Goal: Task Accomplishment & Management: Complete application form

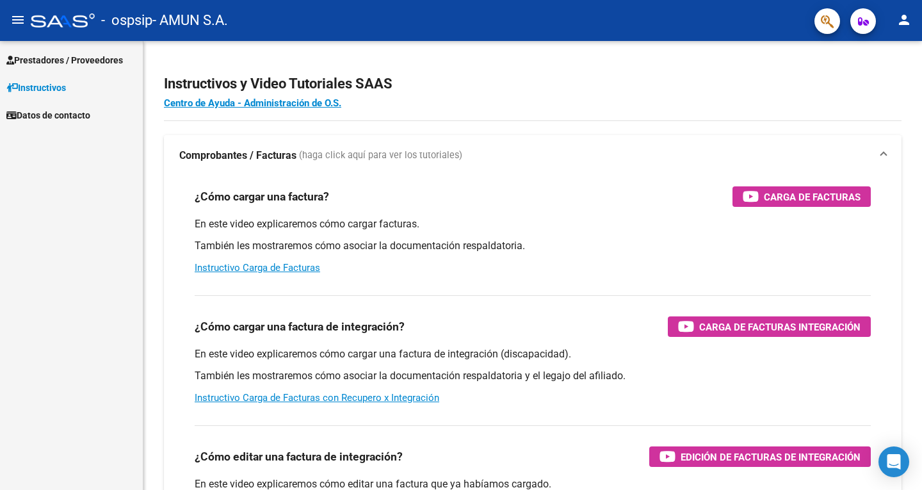
click at [74, 59] on span "Prestadores / Proveedores" at bounding box center [64, 60] width 117 height 14
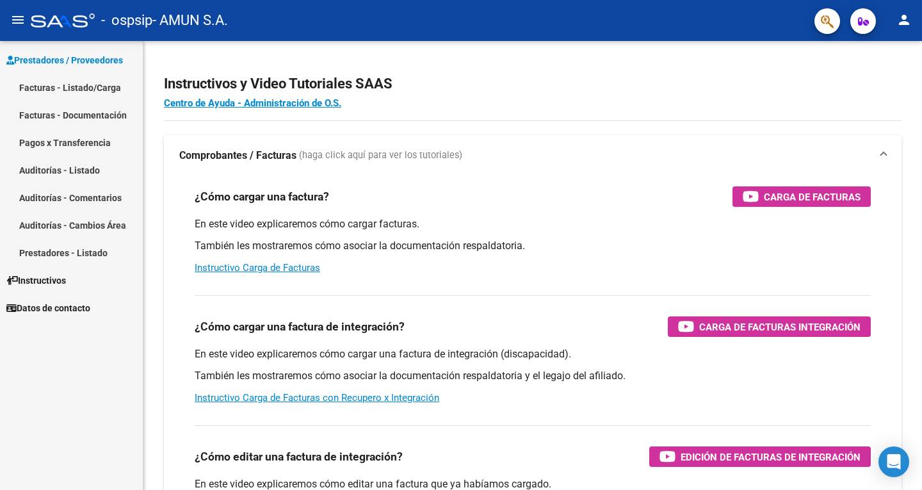
click at [62, 86] on link "Facturas - Listado/Carga" at bounding box center [71, 88] width 143 height 28
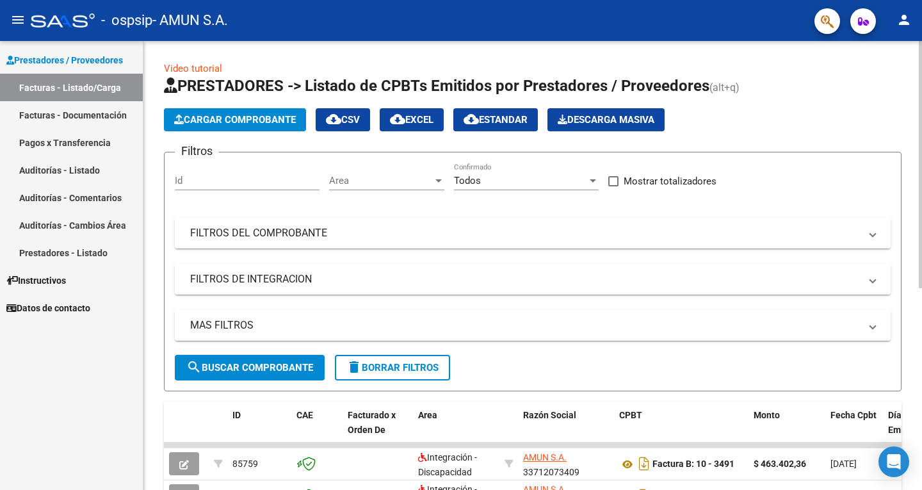
click at [229, 118] on span "Cargar Comprobante" at bounding box center [235, 120] width 122 height 12
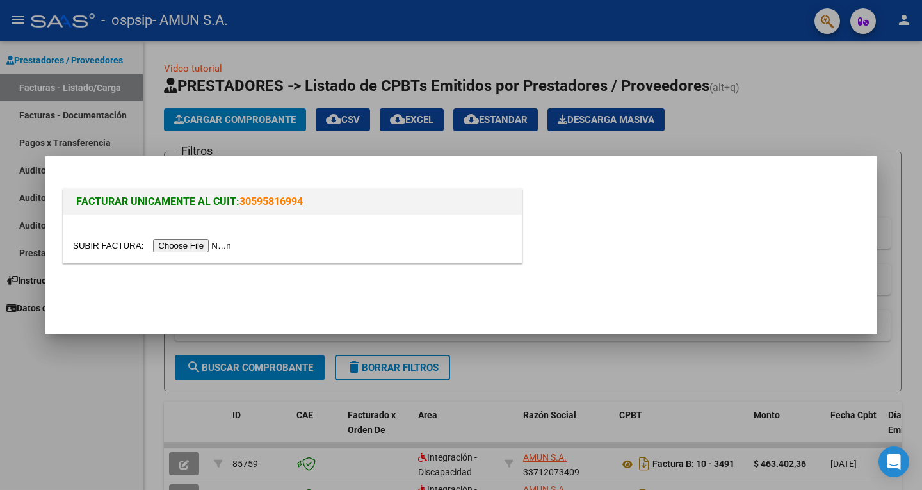
click at [204, 241] on input "file" at bounding box center [154, 245] width 162 height 13
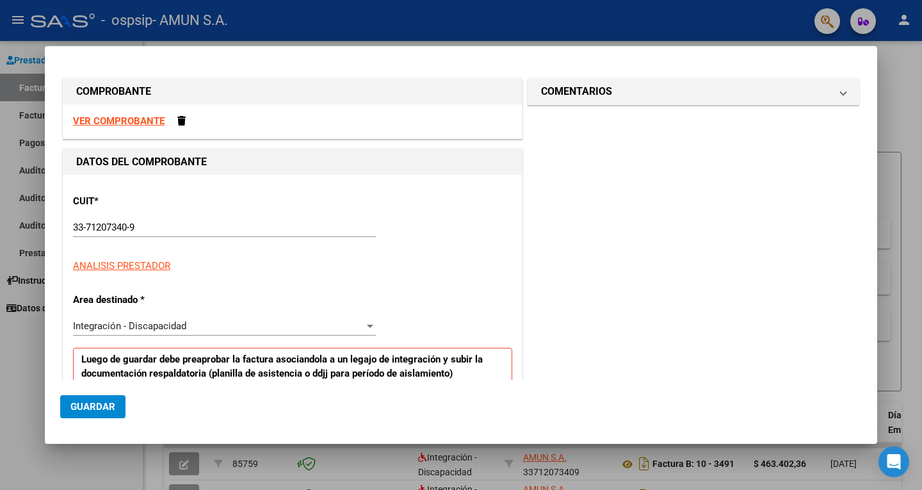
scroll to position [192, 0]
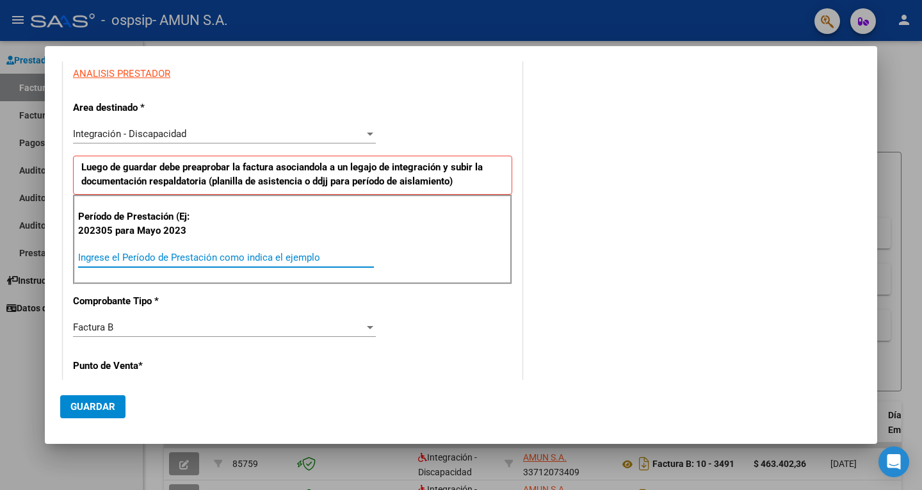
click at [98, 259] on input "Ingrese el Período de Prestación como indica el ejemplo" at bounding box center [226, 258] width 296 height 12
type input "202507"
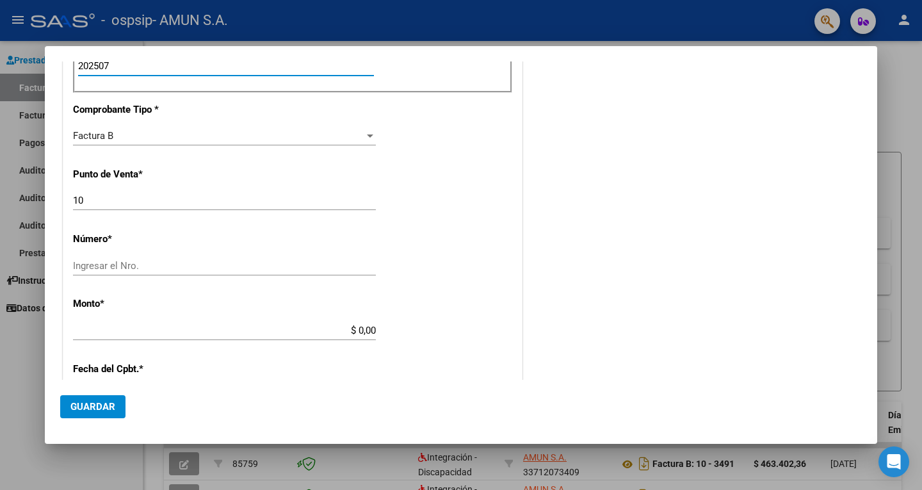
scroll to position [384, 0]
click at [179, 198] on input "10" at bounding box center [224, 200] width 303 height 12
click at [154, 261] on input "Ingresar el Nro." at bounding box center [224, 265] width 303 height 12
click at [262, 259] on input "Ingresar el Nro." at bounding box center [224, 265] width 303 height 12
type input "00003519"
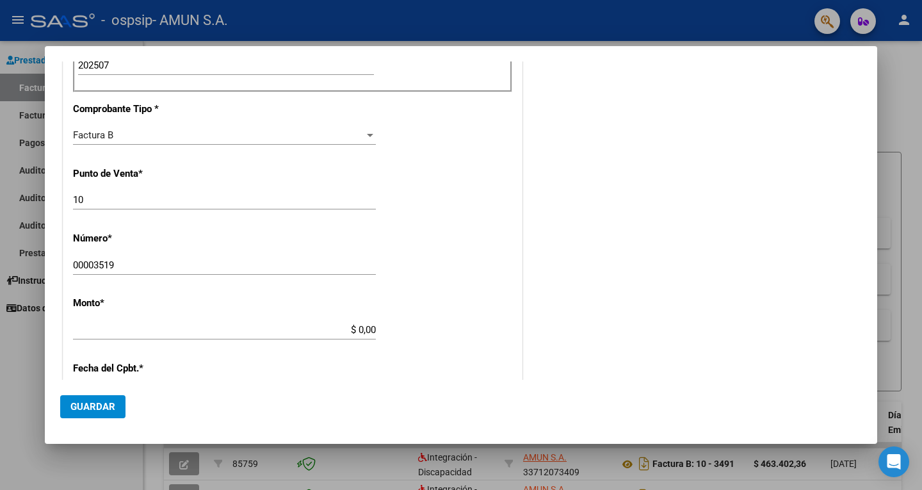
click at [378, 322] on div "CUIT * 33-71207340-9 Ingresar CUIT ANALISIS PRESTADOR Area destinado * Integrac…" at bounding box center [292, 260] width 458 height 939
type input "$ 157.327,10"
type input "[DATE]"
type input "75329585159754"
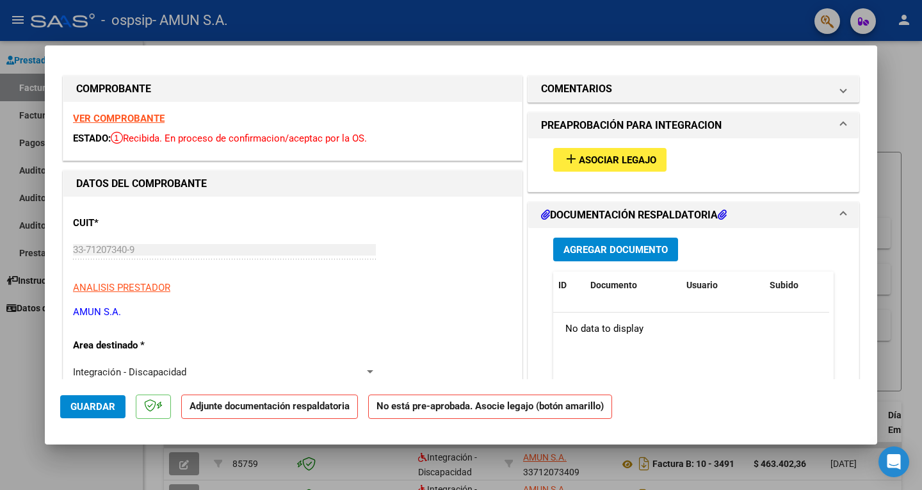
scroll to position [0, 0]
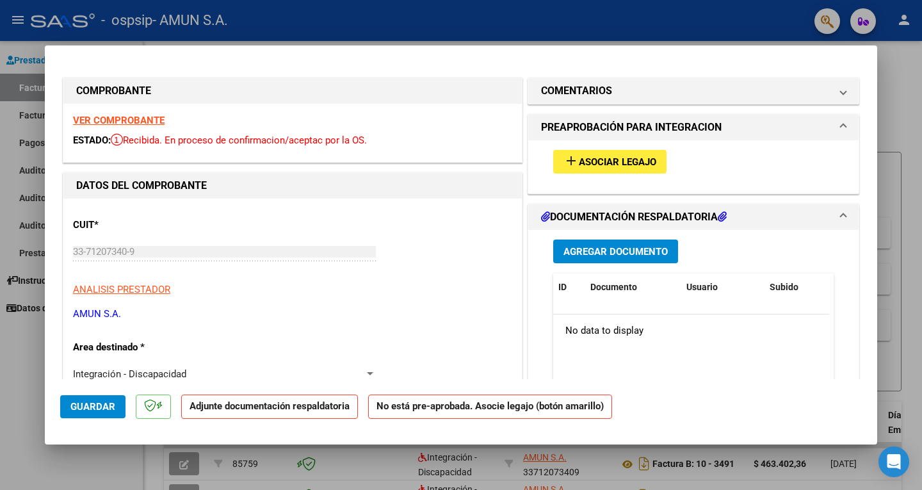
click at [622, 163] on span "Asociar Legajo" at bounding box center [617, 162] width 77 height 12
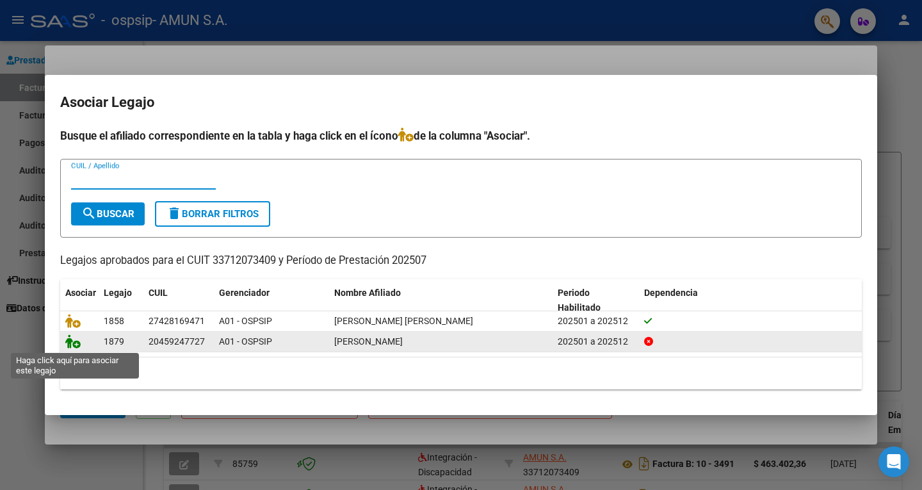
click at [76, 342] on icon at bounding box center [72, 341] width 15 height 14
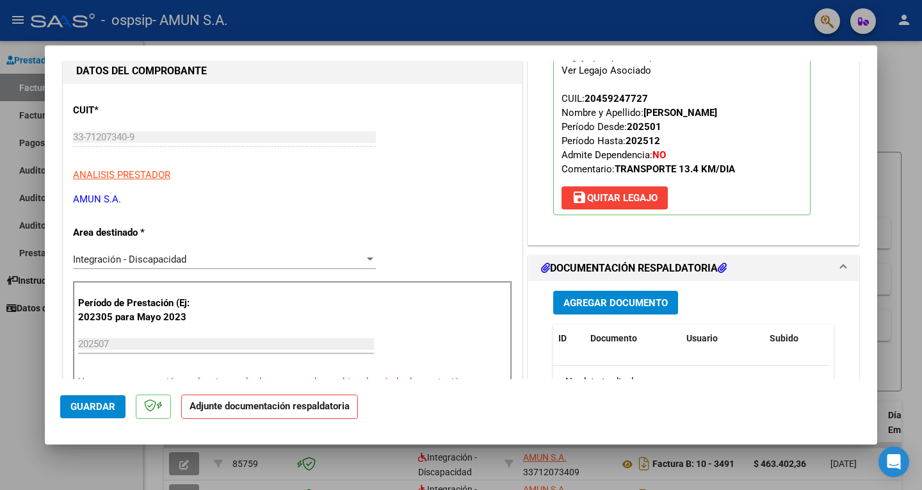
scroll to position [128, 0]
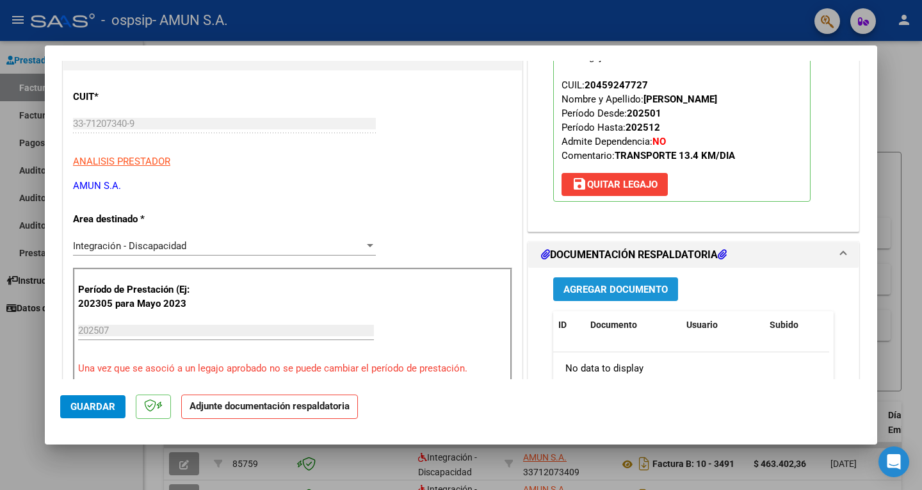
click at [601, 290] on span "Agregar Documento" at bounding box center [615, 290] width 104 height 12
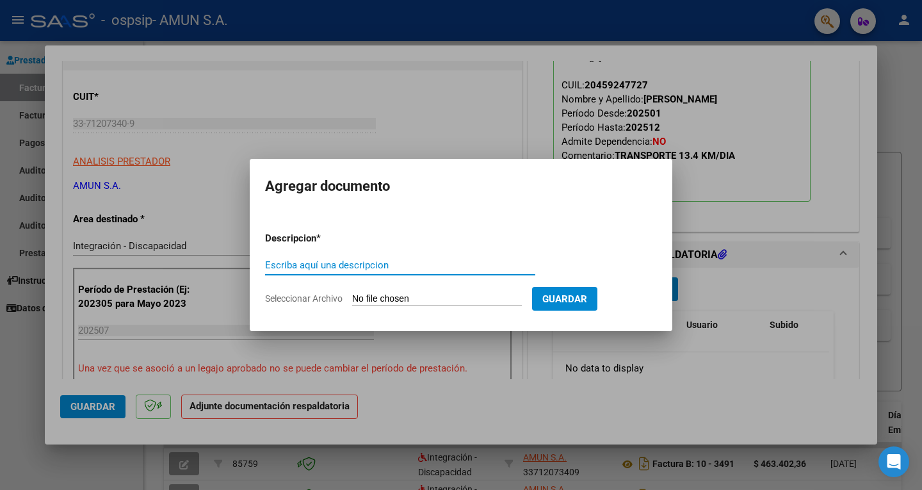
click at [304, 267] on input "Escriba aquí una descripcion" at bounding box center [400, 265] width 270 height 12
type input "a"
type input "AUTORIZACION"
click at [414, 298] on input "Seleccionar Archivo" at bounding box center [437, 299] width 170 height 12
type input "C:\fakepath\[PERSON_NAME].pdf"
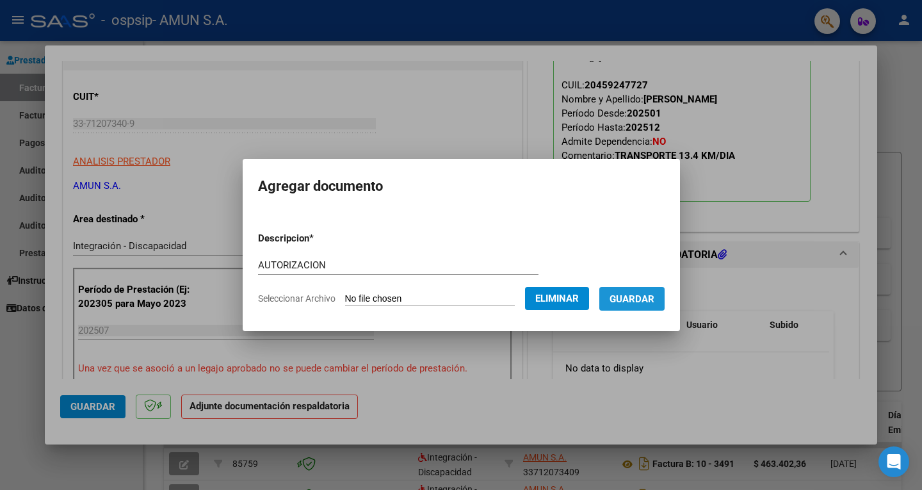
click at [650, 308] on button "Guardar" at bounding box center [631, 299] width 65 height 24
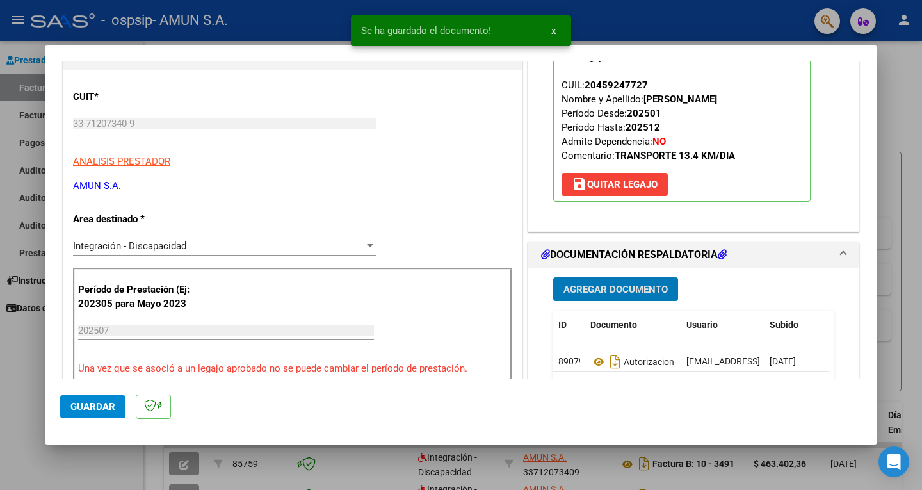
click at [611, 290] on span "Agregar Documento" at bounding box center [615, 290] width 104 height 12
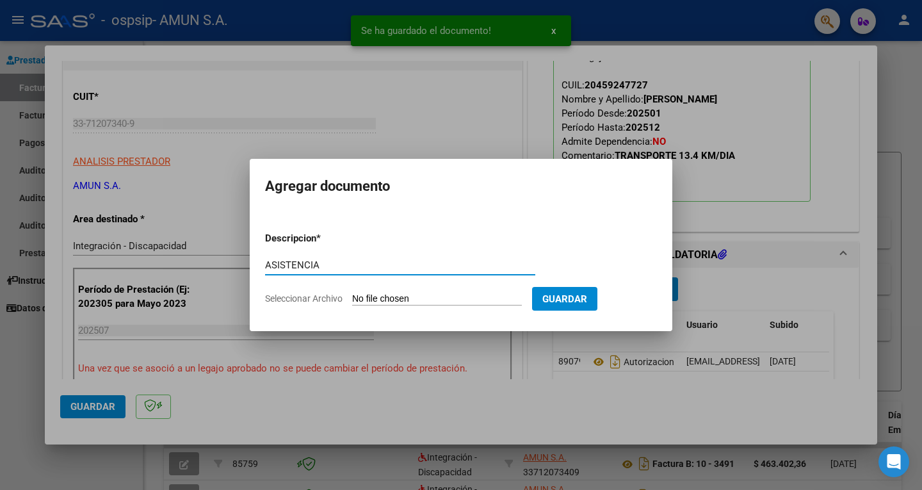
type input "ASISTENCIA"
click at [393, 302] on input "Seleccionar Archivo" at bounding box center [437, 299] width 170 height 12
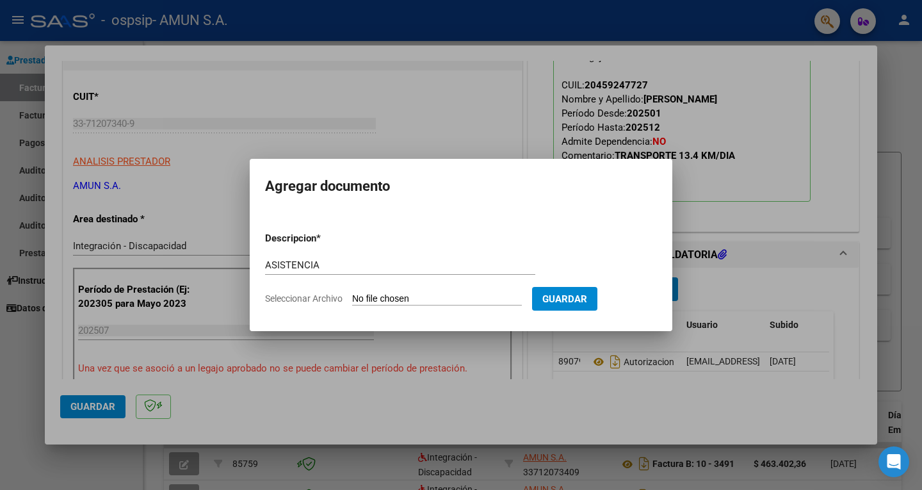
type input "C:\fakepath\[PERSON_NAME] Asistencia.pdf"
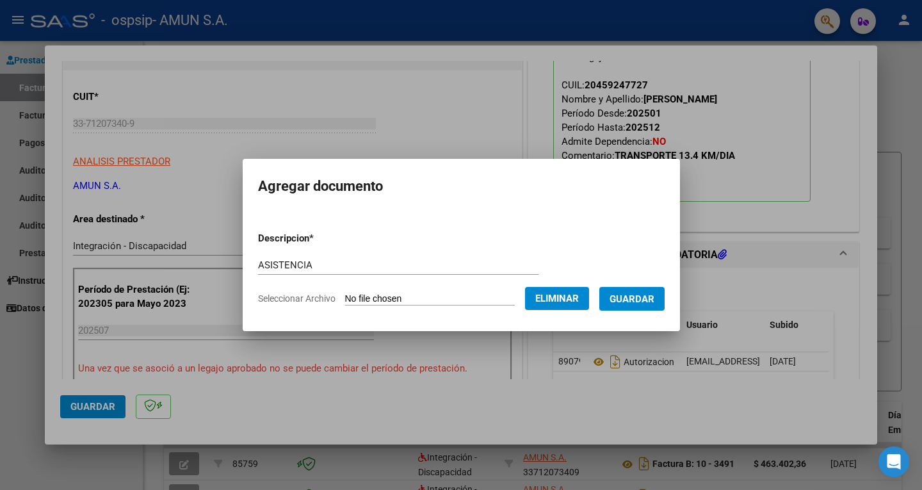
click at [654, 299] on span "Guardar" at bounding box center [631, 299] width 45 height 12
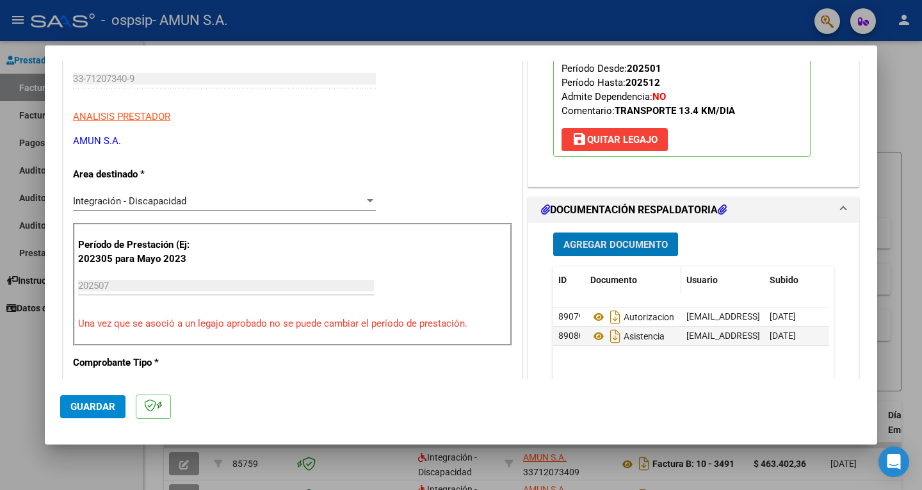
scroll to position [192, 0]
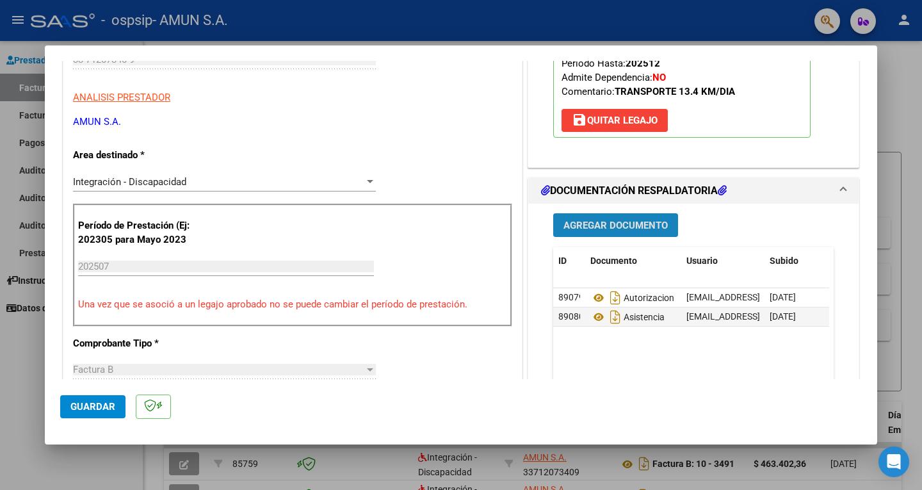
click at [610, 215] on button "Agregar Documento" at bounding box center [615, 225] width 125 height 24
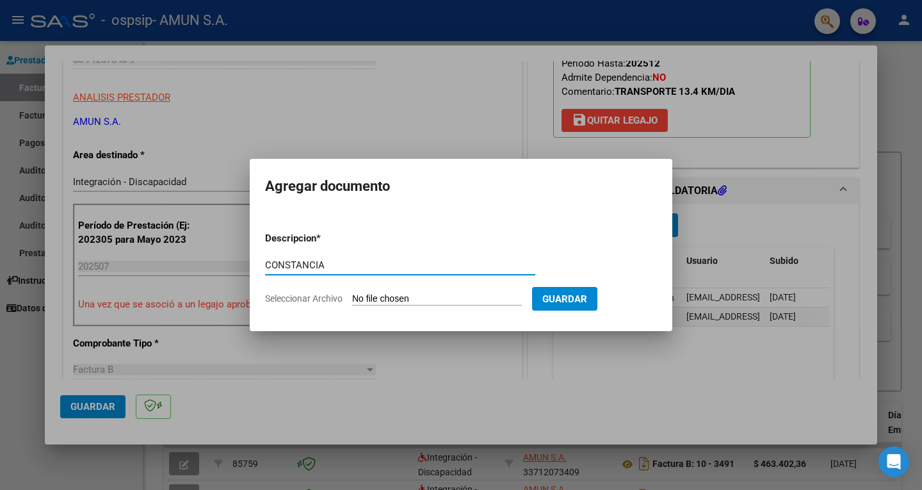
type input "CONSTANCIA"
click at [408, 297] on input "Seleccionar Archivo" at bounding box center [437, 299] width 170 height 12
click at [398, 299] on input "Seleccionar Archivo" at bounding box center [437, 299] width 170 height 12
type input "C:\fakepath\[PERSON_NAME].pdf"
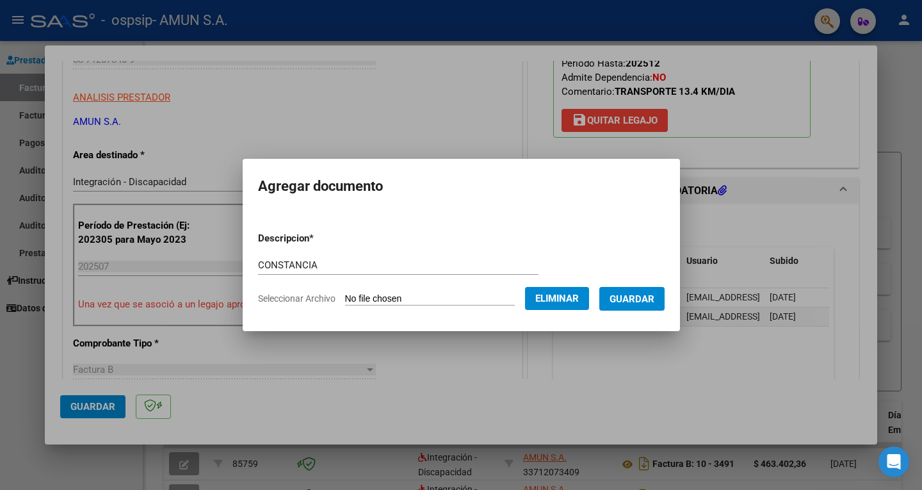
click at [637, 296] on span "Guardar" at bounding box center [631, 299] width 45 height 12
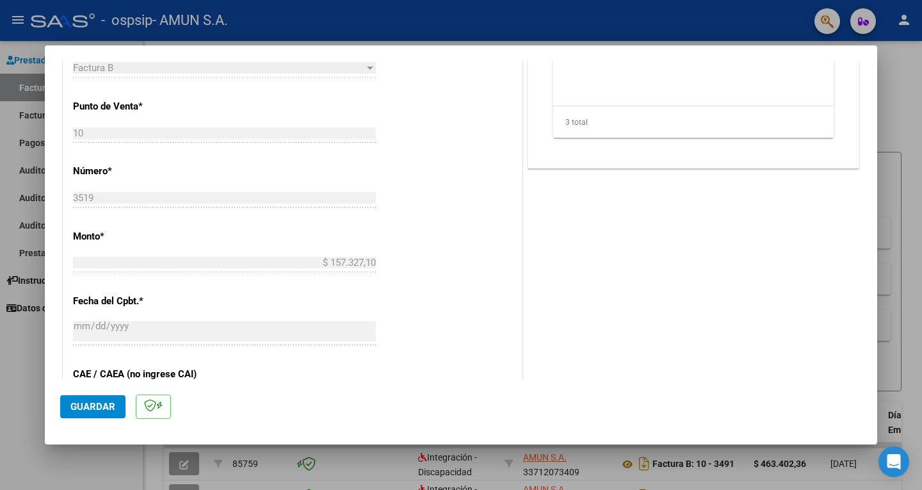
scroll to position [512, 0]
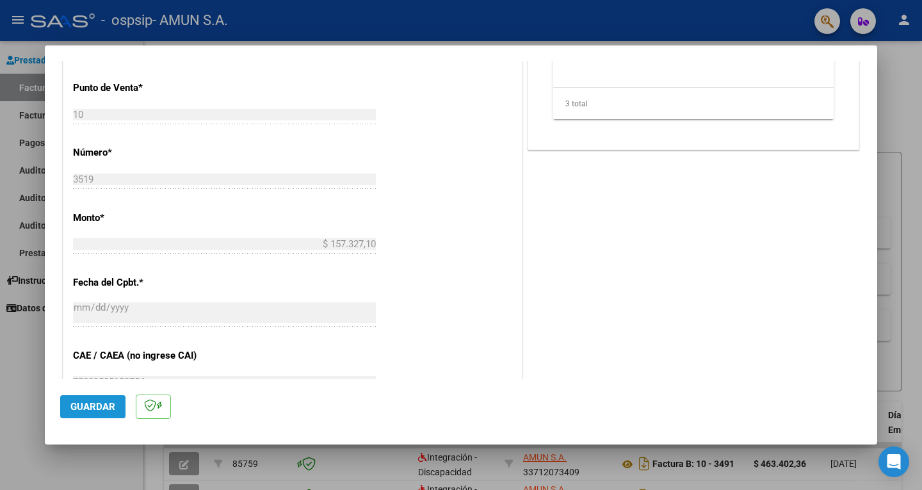
click at [104, 402] on span "Guardar" at bounding box center [92, 407] width 45 height 12
click at [92, 405] on span "Guardar" at bounding box center [92, 407] width 45 height 12
click at [391, 22] on div at bounding box center [461, 245] width 922 height 490
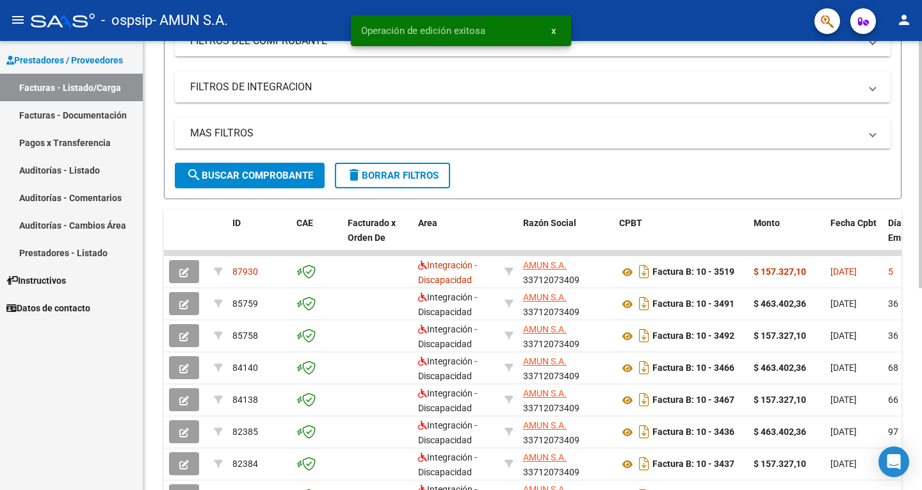
scroll to position [0, 0]
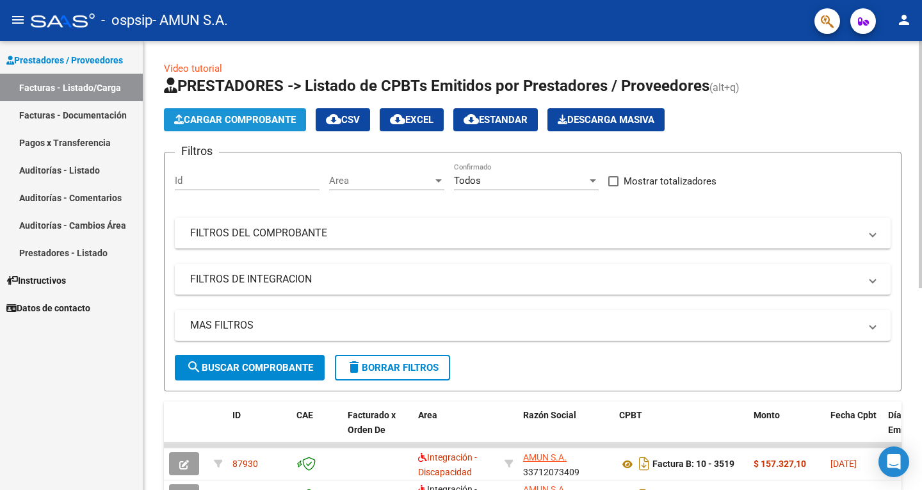
click at [214, 114] on span "Cargar Comprobante" at bounding box center [235, 120] width 122 height 12
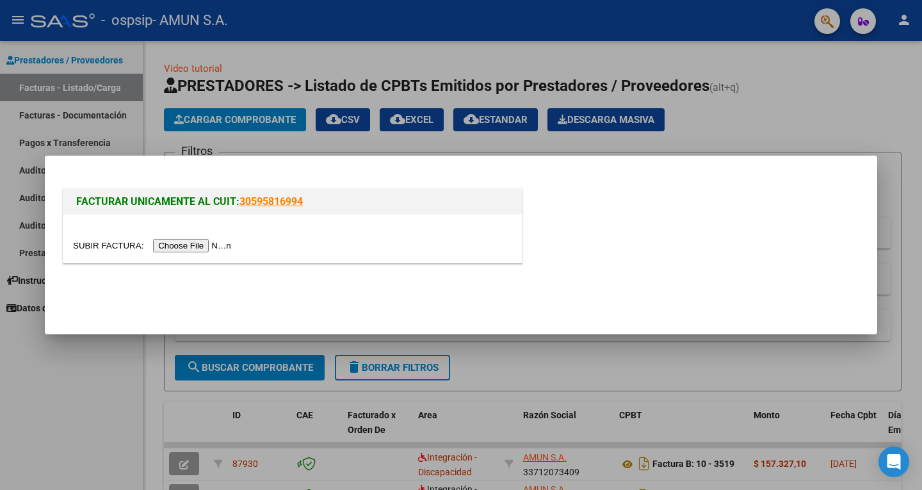
click at [174, 243] on input "file" at bounding box center [154, 245] width 162 height 13
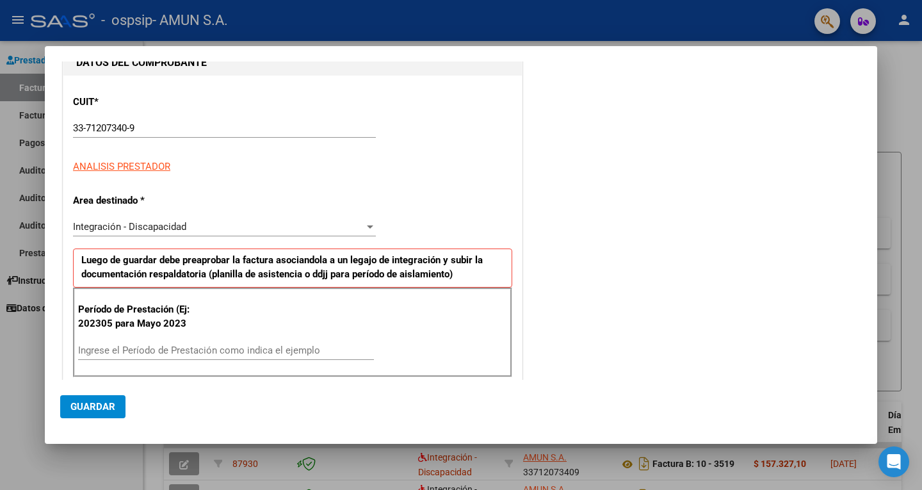
scroll to position [256, 0]
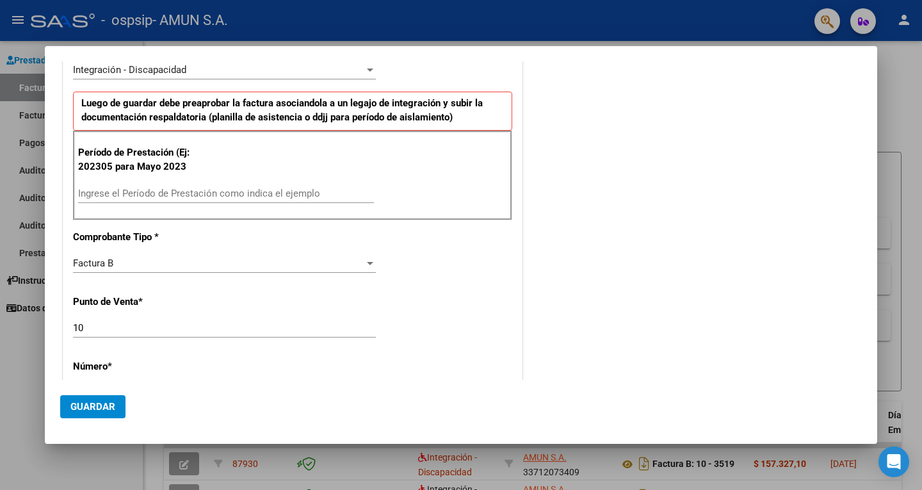
click at [174, 190] on input "Ingrese el Período de Prestación como indica el ejemplo" at bounding box center [226, 194] width 296 height 12
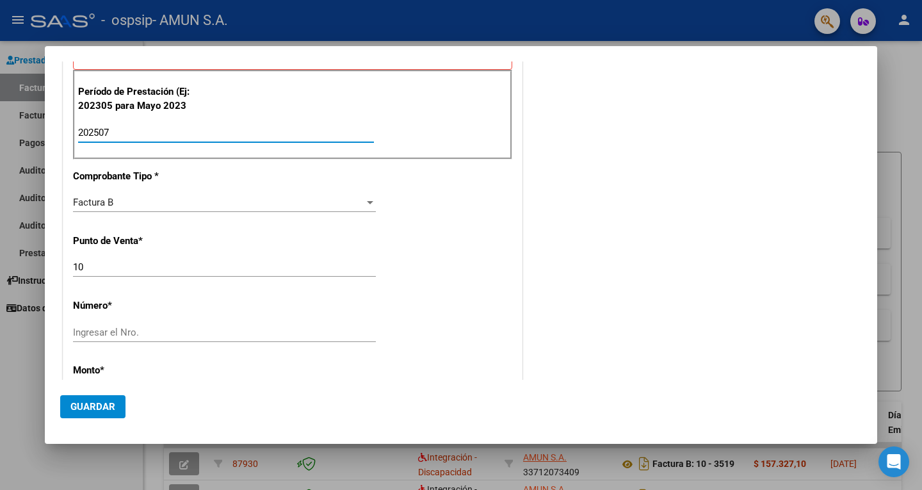
scroll to position [448, 0]
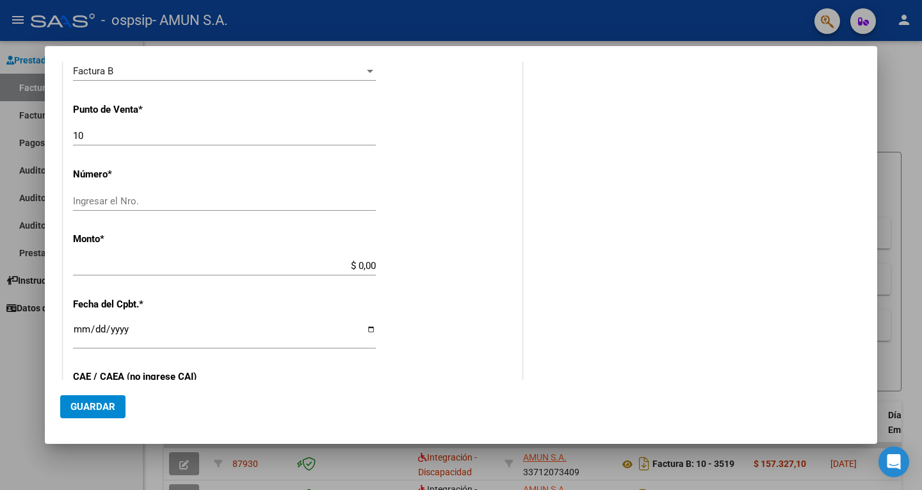
type input "202507"
click at [118, 196] on input "Ingresar el Nro." at bounding box center [224, 201] width 303 height 12
type input "3518"
click at [372, 262] on input "$ 0,00" at bounding box center [224, 266] width 303 height 12
type input "$ 463.402,36"
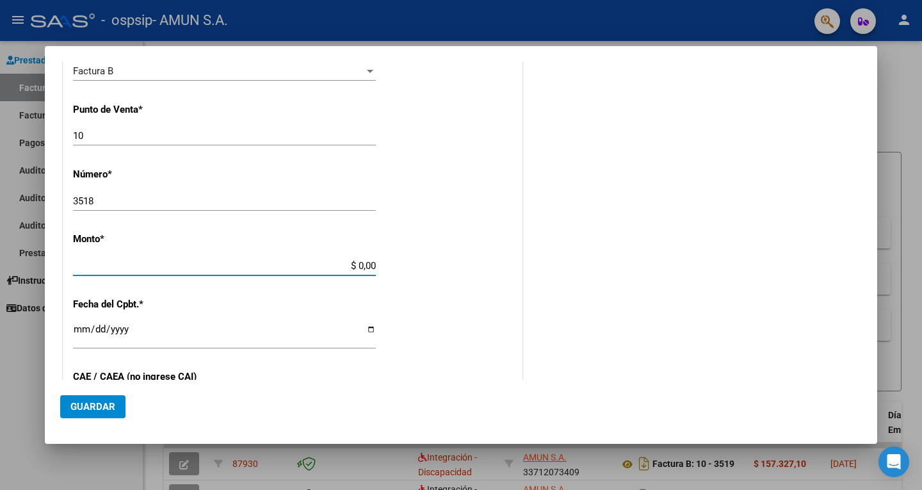
type input "[DATE]"
type input "75329584486616"
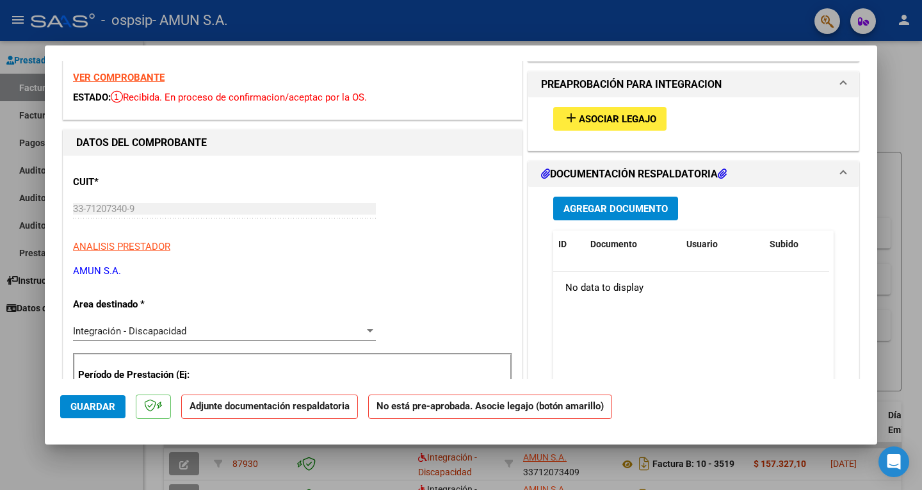
scroll to position [0, 0]
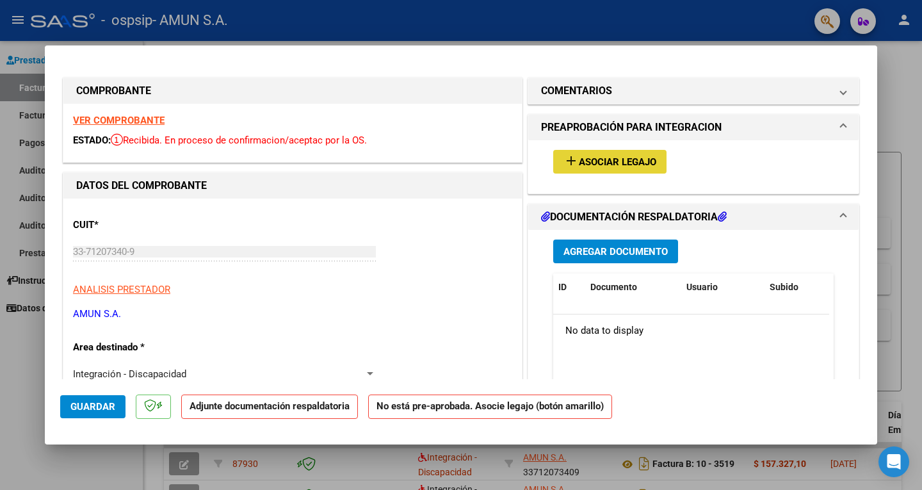
click at [597, 168] on button "add Asociar Legajo" at bounding box center [609, 162] width 113 height 24
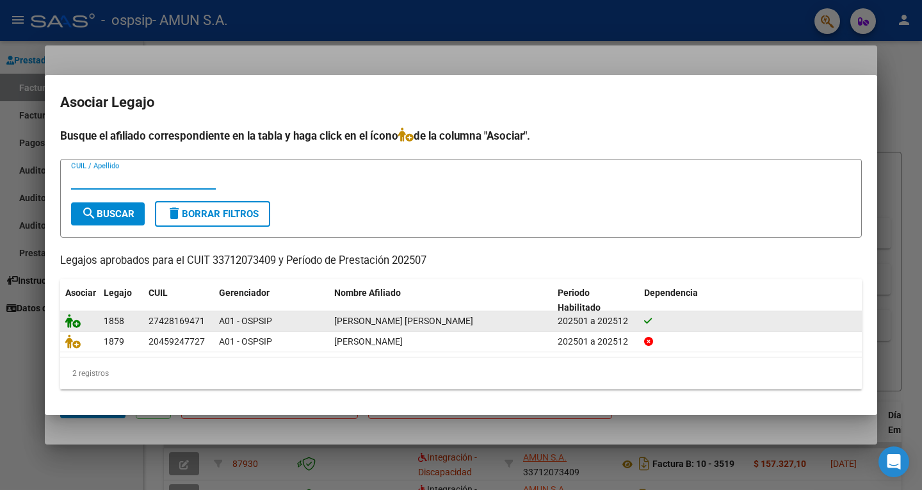
click at [70, 315] on icon at bounding box center [72, 321] width 15 height 14
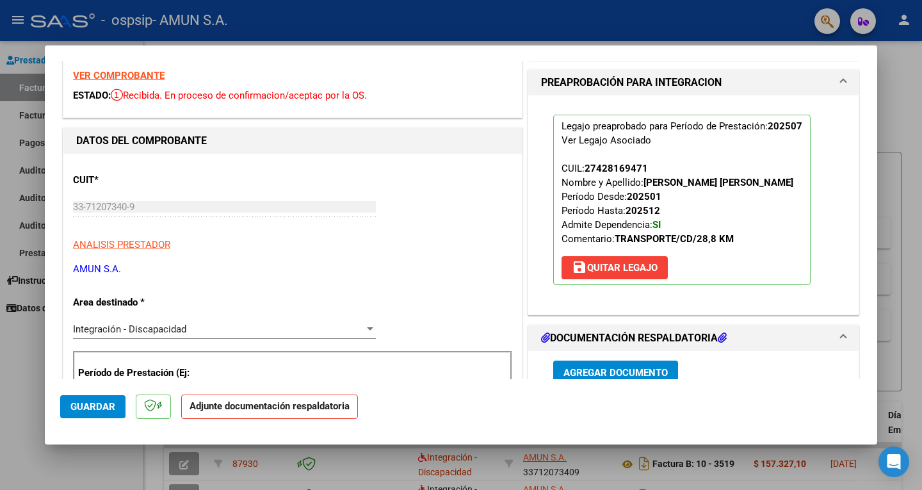
scroll to position [128, 0]
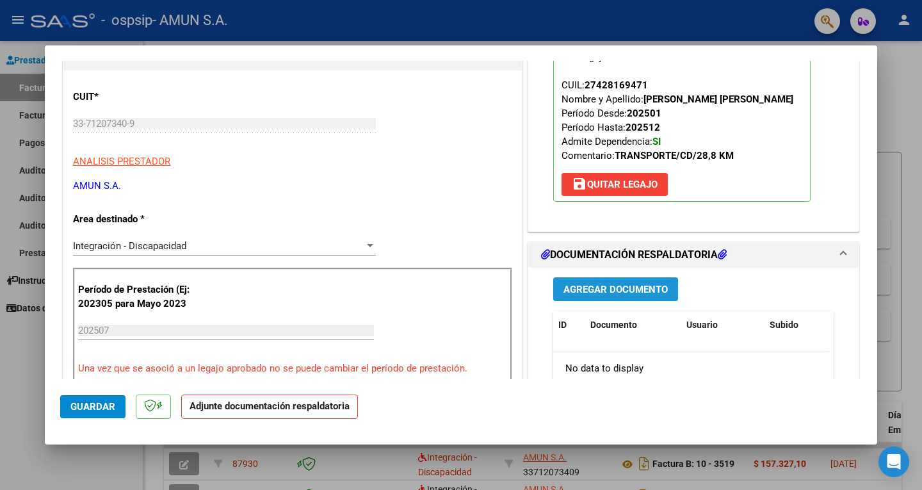
click at [611, 289] on span "Agregar Documento" at bounding box center [615, 290] width 104 height 12
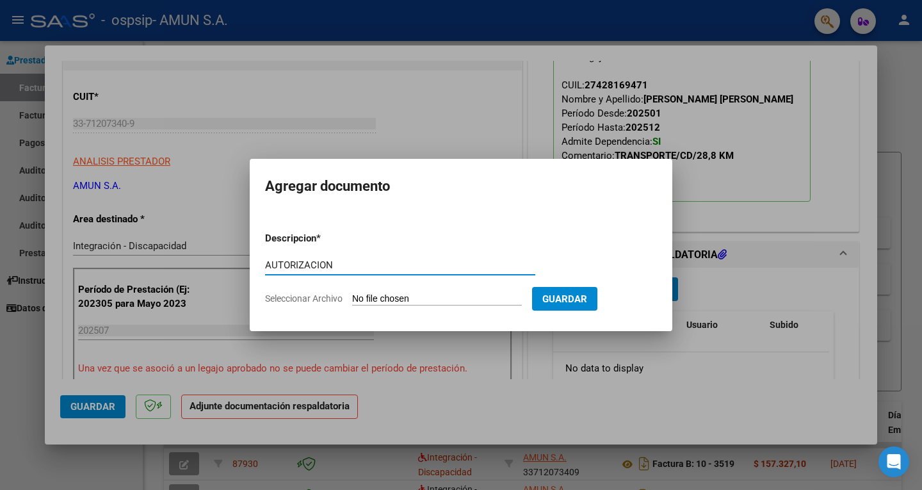
type input "AUTORIZACION"
click at [360, 295] on input "Seleccionar Archivo" at bounding box center [437, 299] width 170 height 12
type input "C:\fakepath\Veron Autorizacion.pdf"
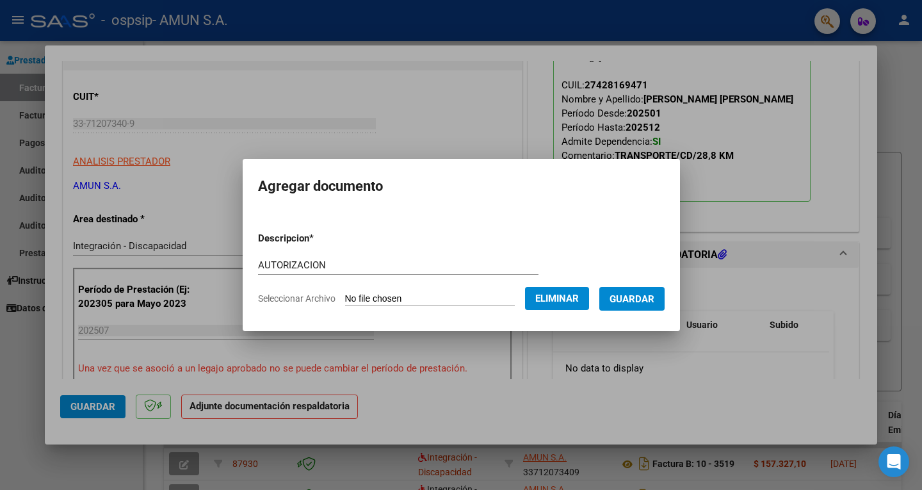
click at [636, 295] on span "Guardar" at bounding box center [631, 299] width 45 height 12
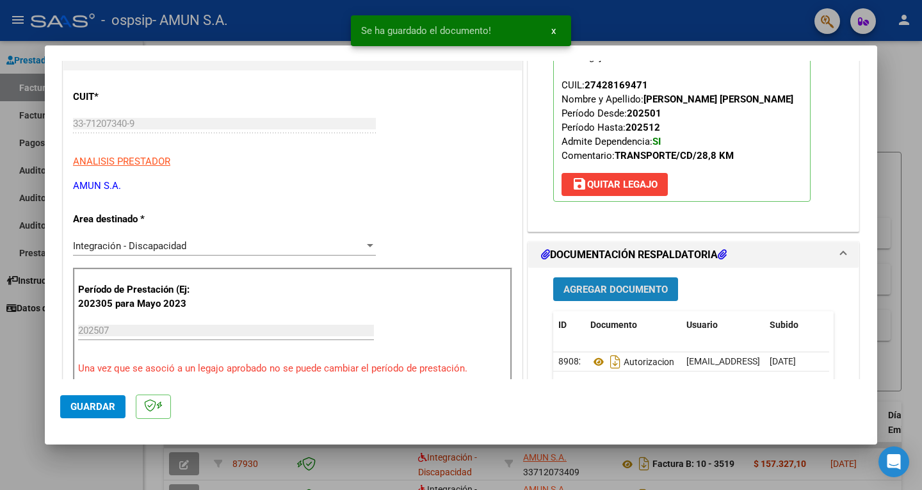
click at [618, 283] on span "Agregar Documento" at bounding box center [615, 289] width 104 height 12
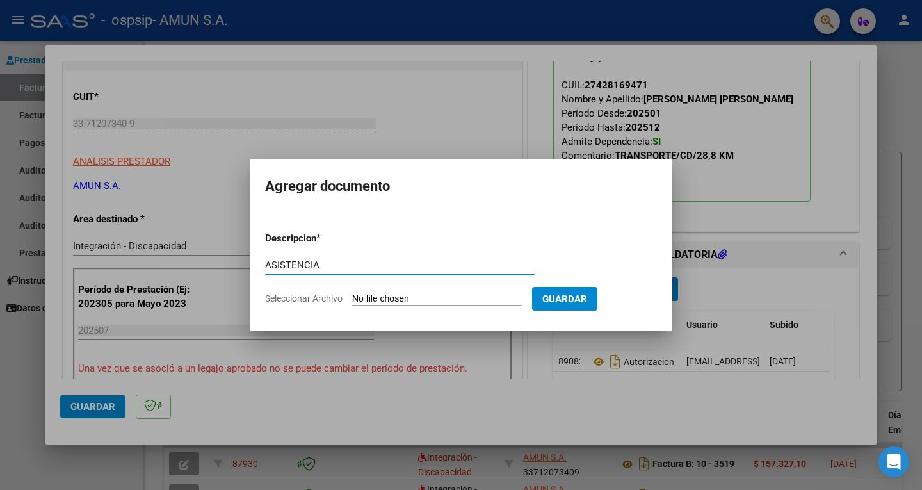
type input "ASISTENCIA"
click at [575, 297] on span "Guardar" at bounding box center [564, 299] width 45 height 12
click at [376, 299] on input "Seleccionar Archivo" at bounding box center [437, 299] width 170 height 12
type input "C:\fakepath\Veron Asistencia.pdf"
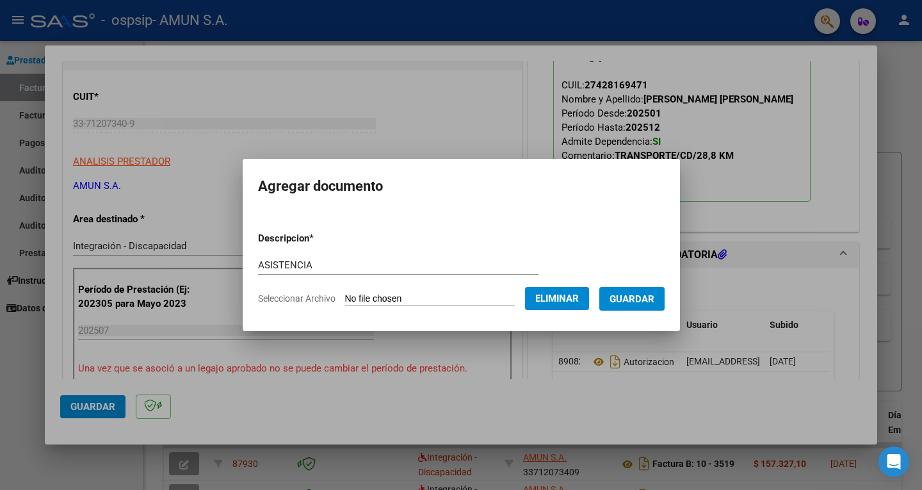
click at [652, 308] on button "Guardar" at bounding box center [631, 299] width 65 height 24
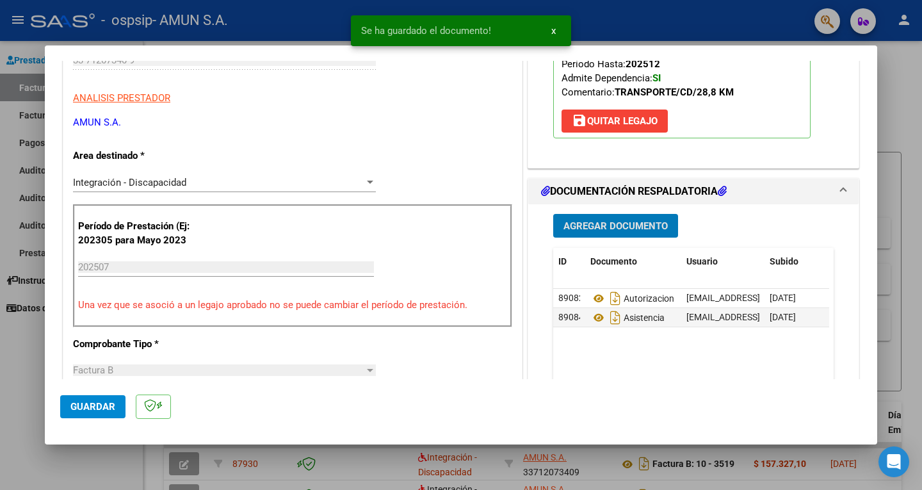
scroll to position [192, 0]
click at [613, 224] on span "Agregar Documento" at bounding box center [615, 226] width 104 height 12
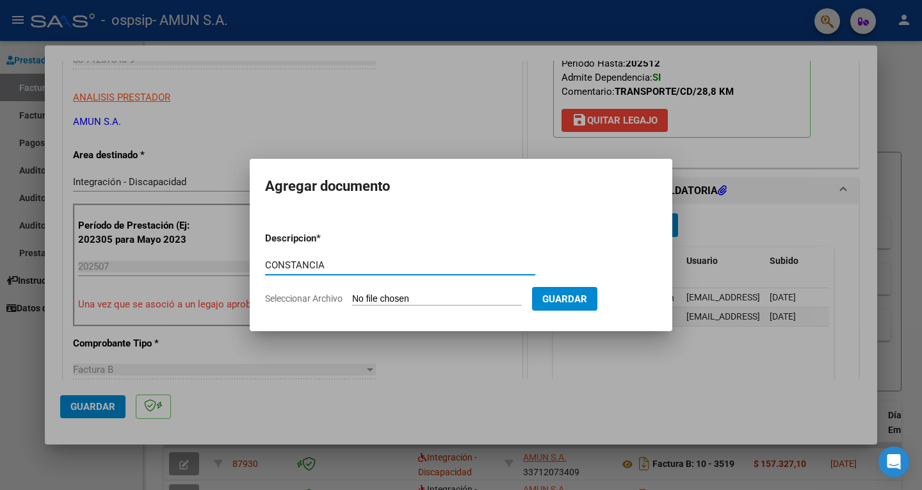
type input "CONSTANCIA"
click at [367, 301] on input "Seleccionar Archivo" at bounding box center [437, 299] width 170 height 12
type input "C:\fakepath\VERON.pdf"
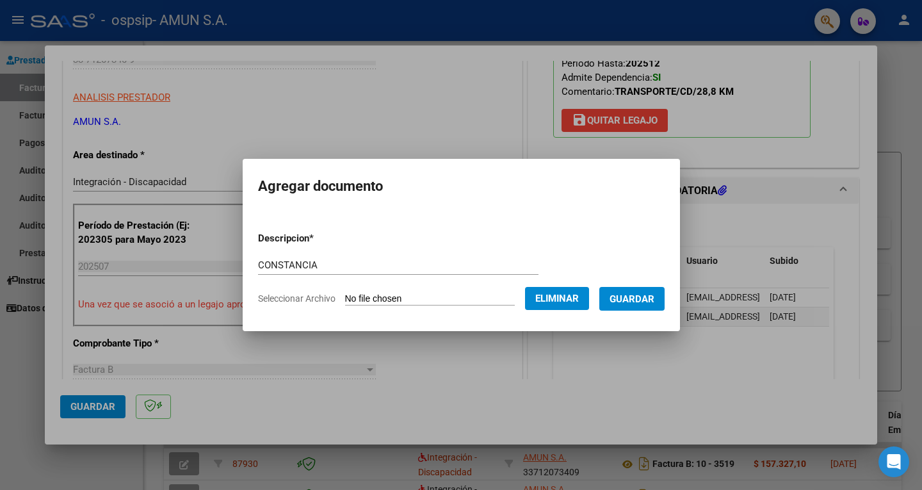
click at [631, 296] on span "Guardar" at bounding box center [631, 299] width 45 height 12
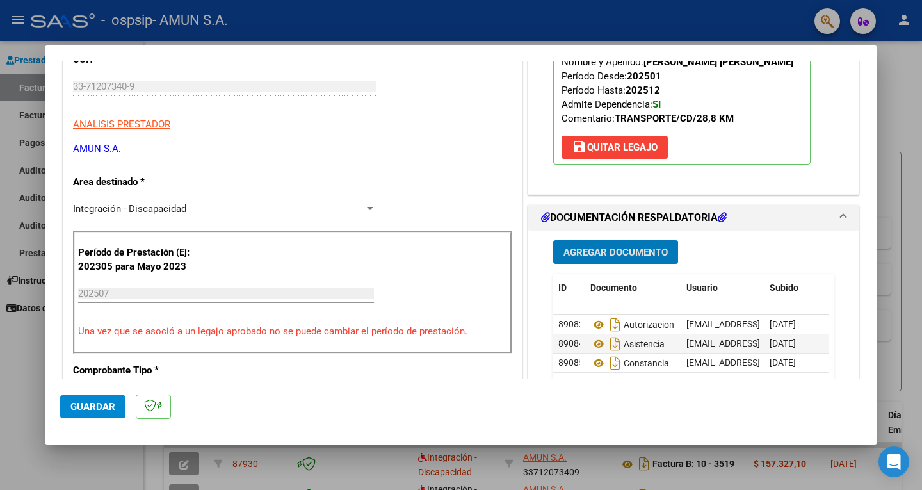
scroll to position [256, 0]
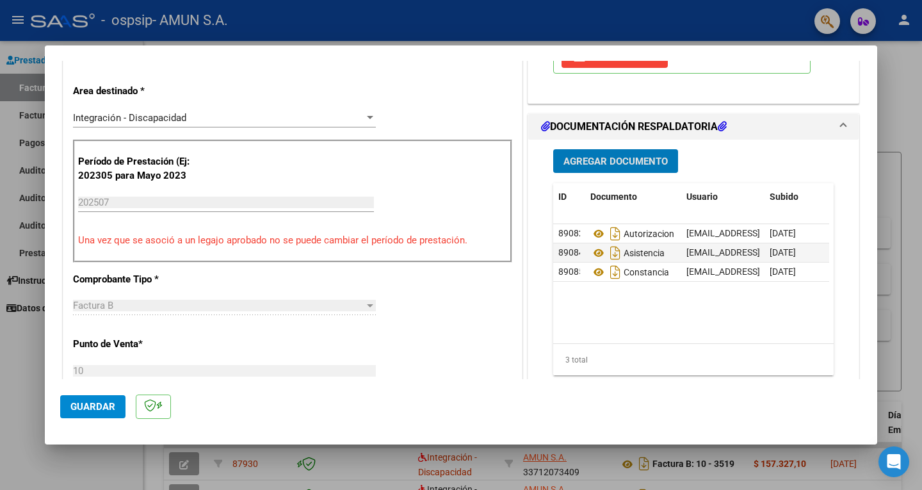
click at [79, 415] on button "Guardar" at bounding box center [92, 406] width 65 height 23
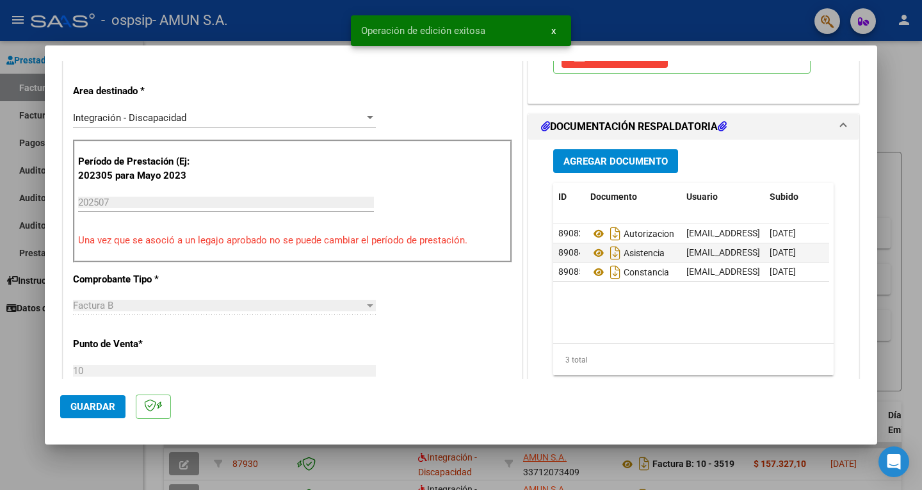
click at [615, 18] on div at bounding box center [461, 245] width 922 height 490
type input "$ 0,00"
